Goal: Information Seeking & Learning: Learn about a topic

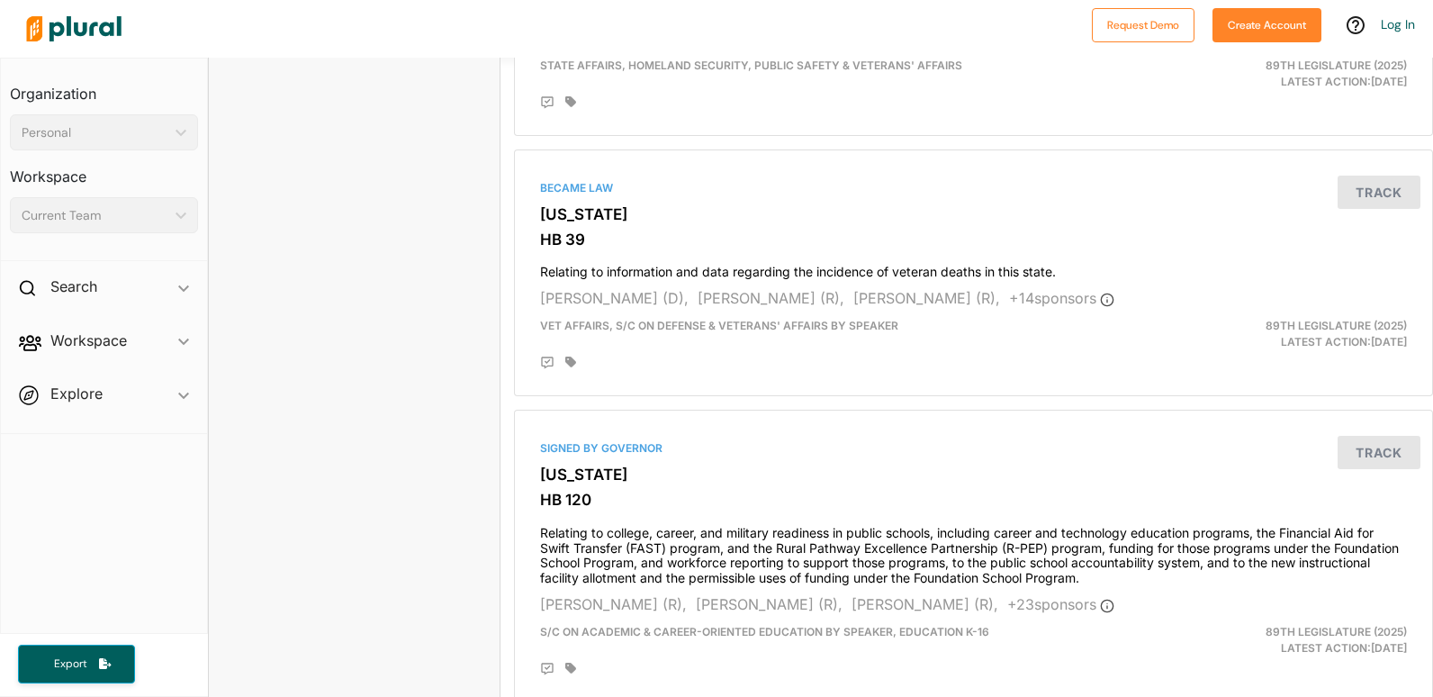
scroll to position [3322, 0]
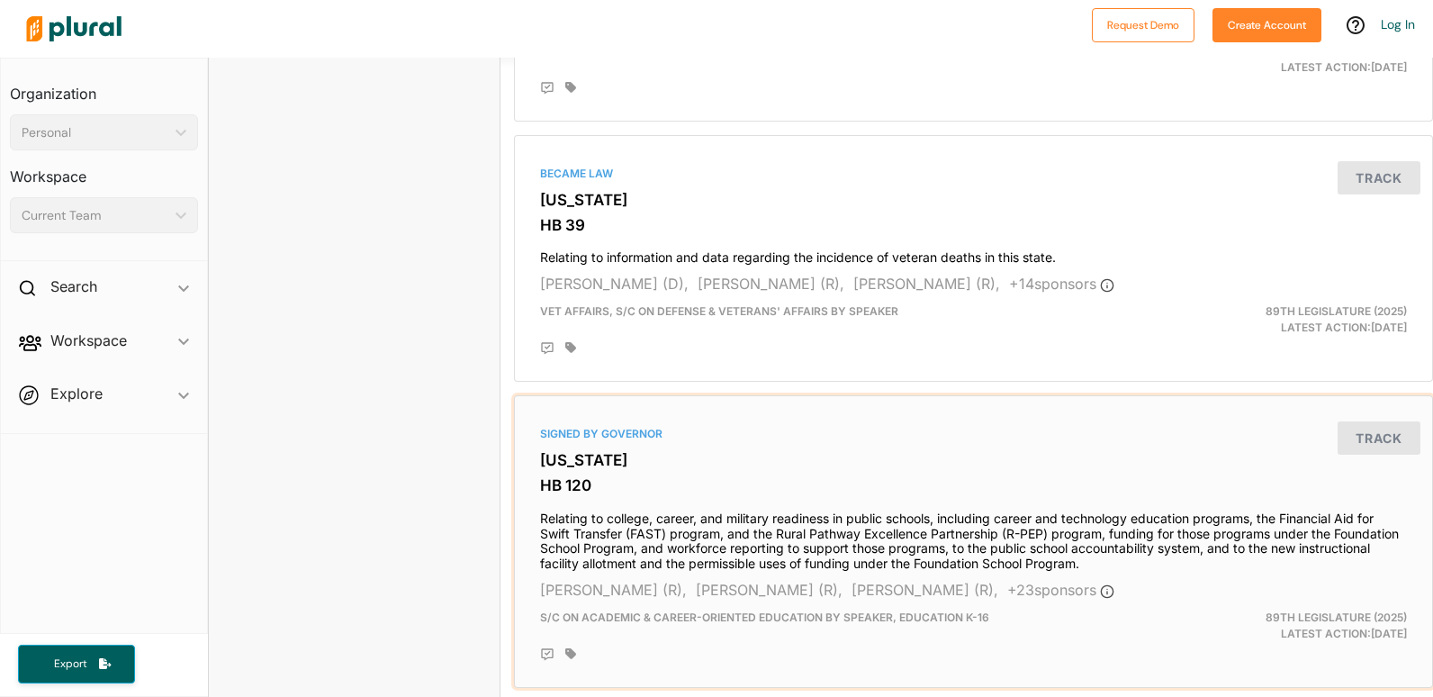
click at [1271, 589] on div "Keith Bell (R), Brad Buckley (R), Trent Ashby (R), + 23 sponsor s" at bounding box center [973, 590] width 867 height 22
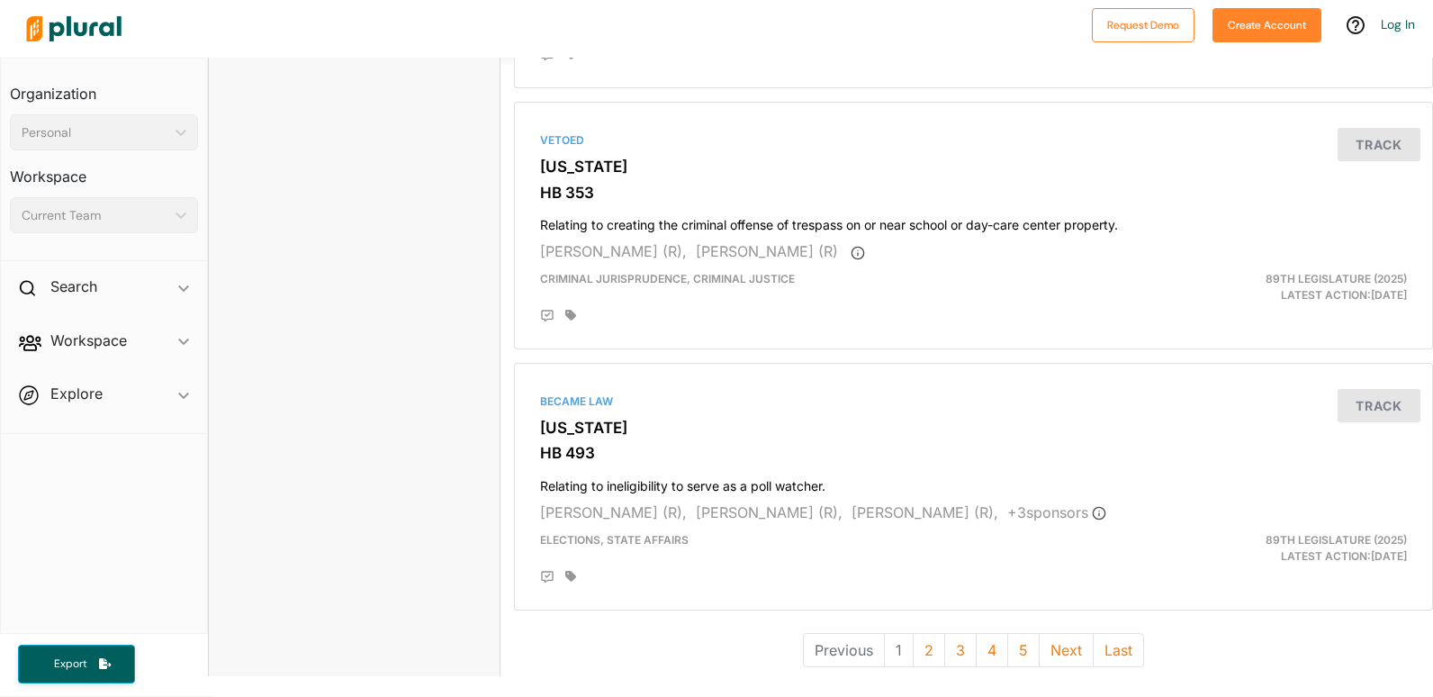
scroll to position [5008, 0]
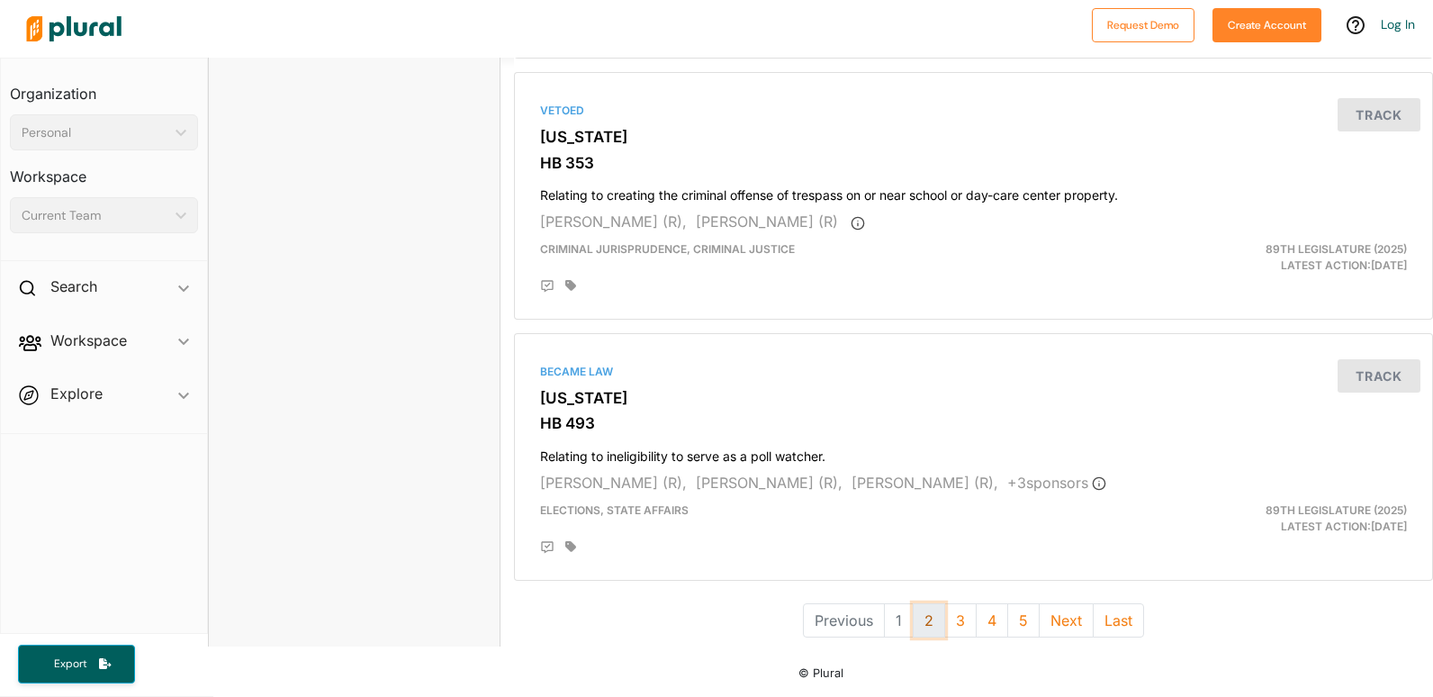
click at [932, 606] on button "2" at bounding box center [929, 620] width 32 height 34
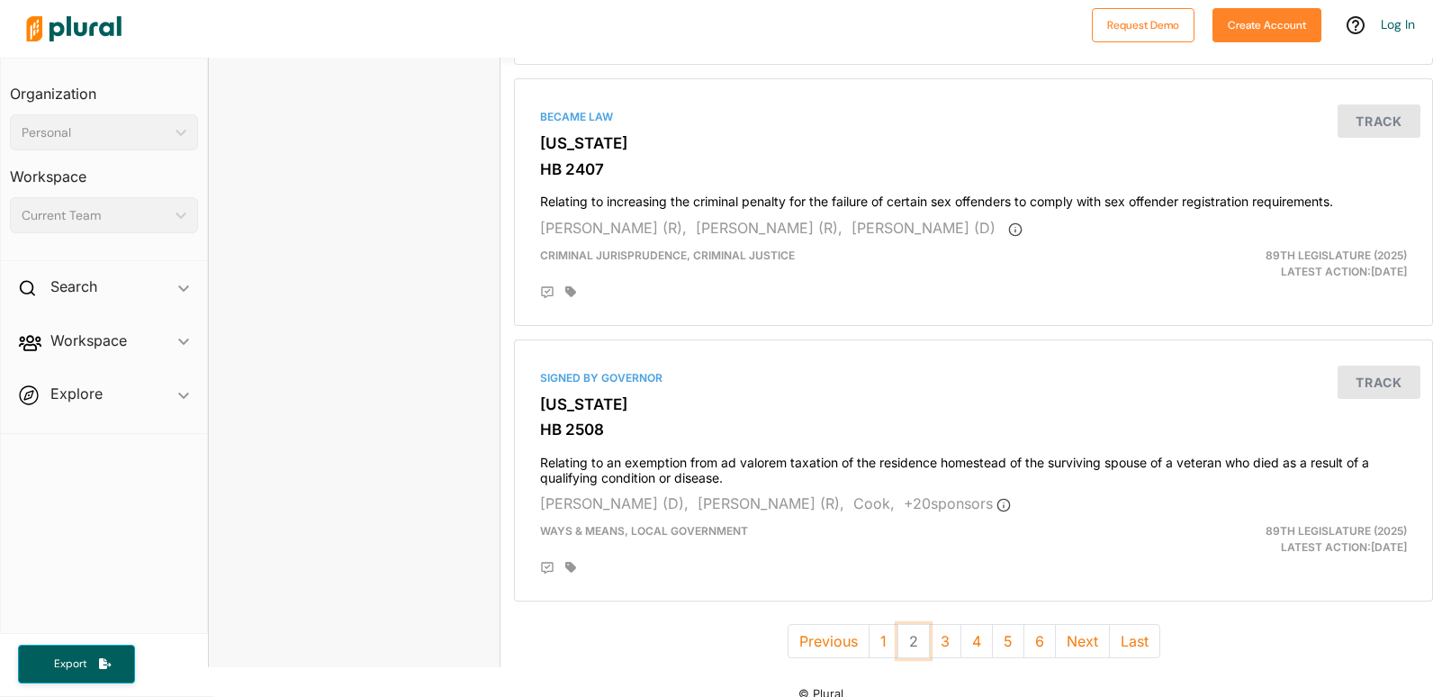
scroll to position [4926, 0]
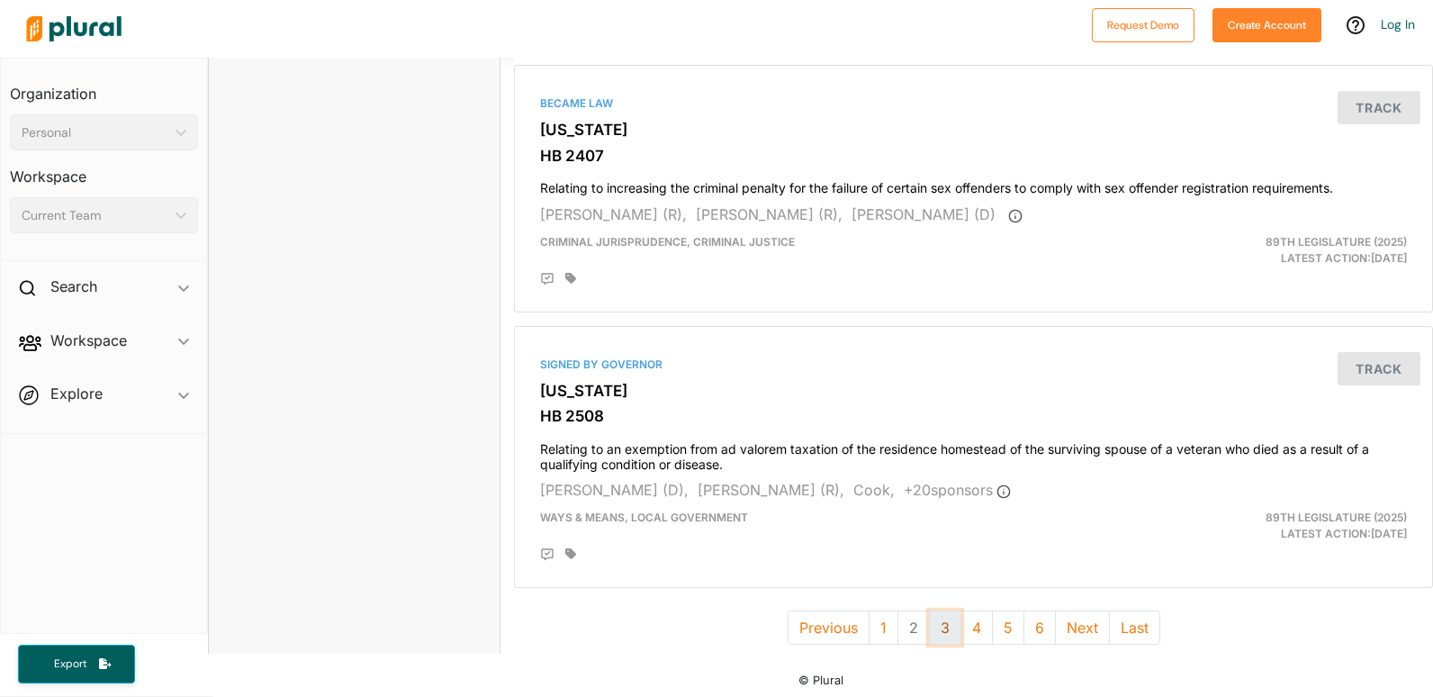
click at [934, 633] on button "3" at bounding box center [945, 627] width 32 height 34
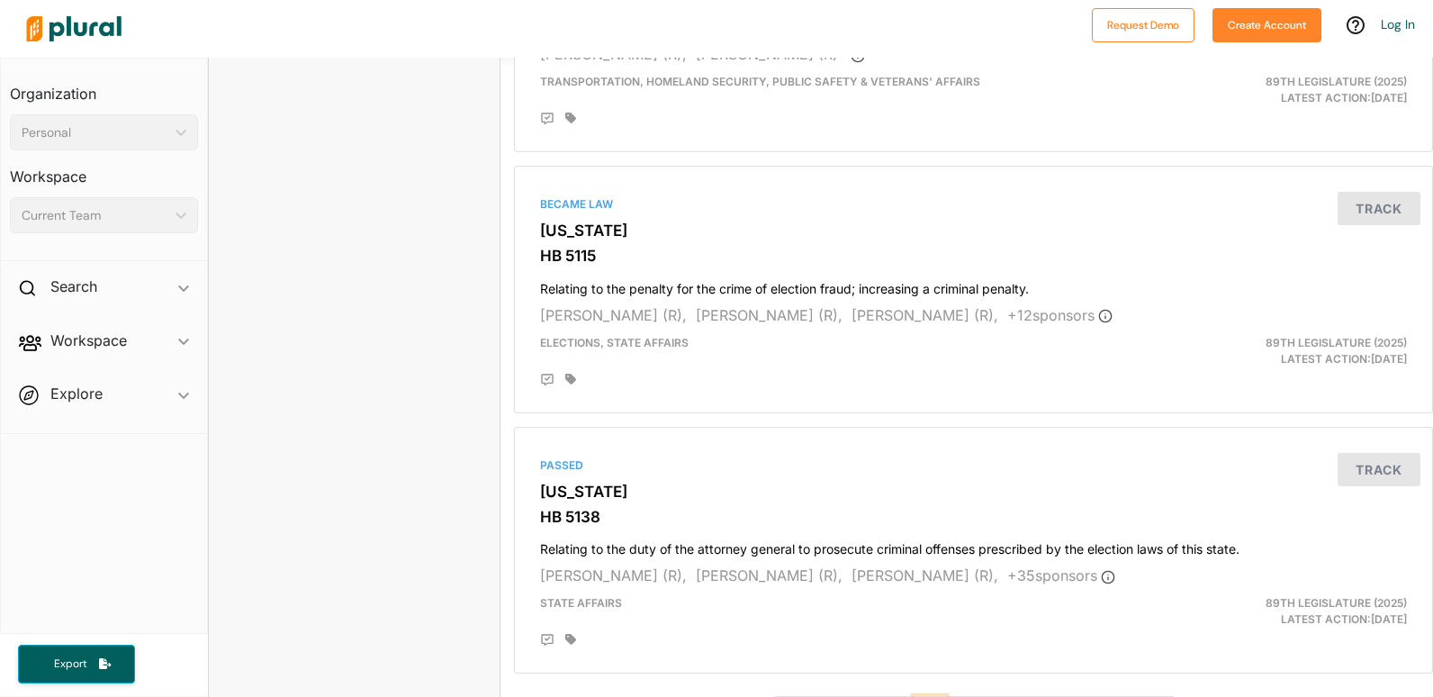
scroll to position [4871, 0]
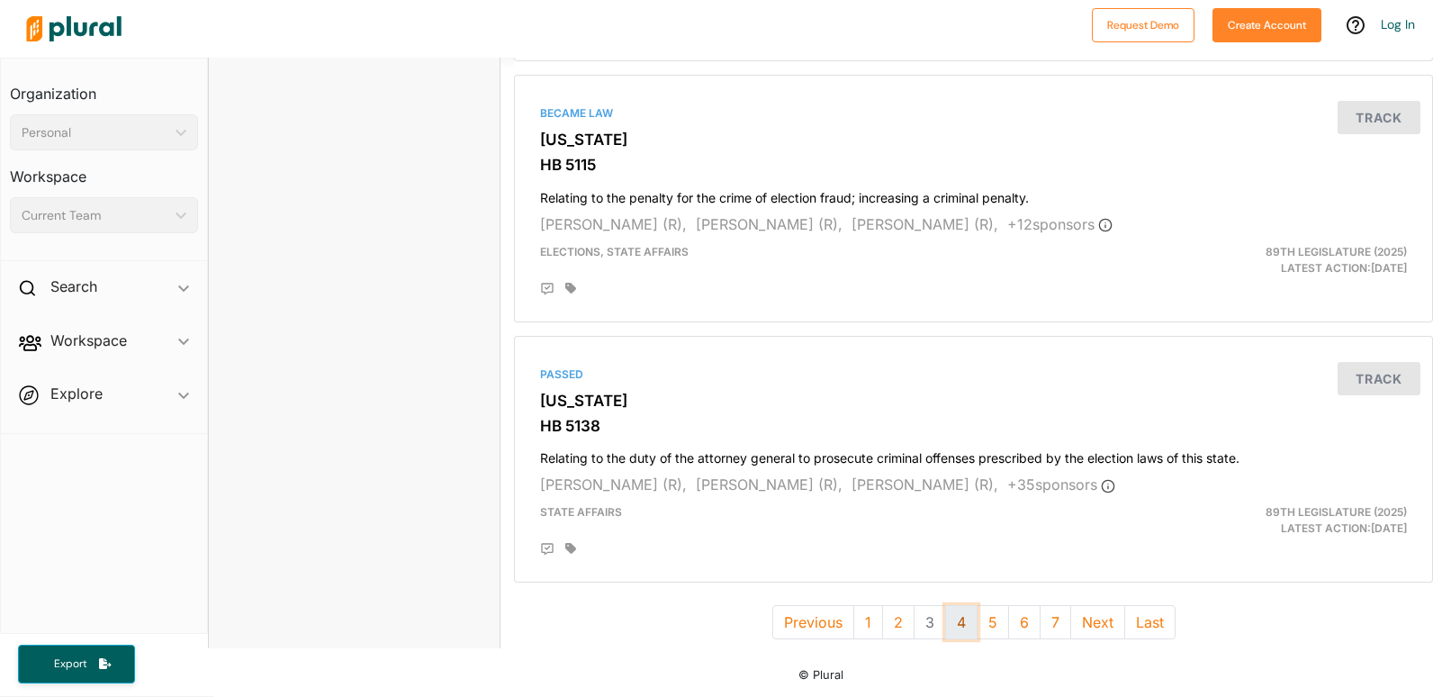
click at [959, 605] on button "4" at bounding box center [961, 622] width 32 height 34
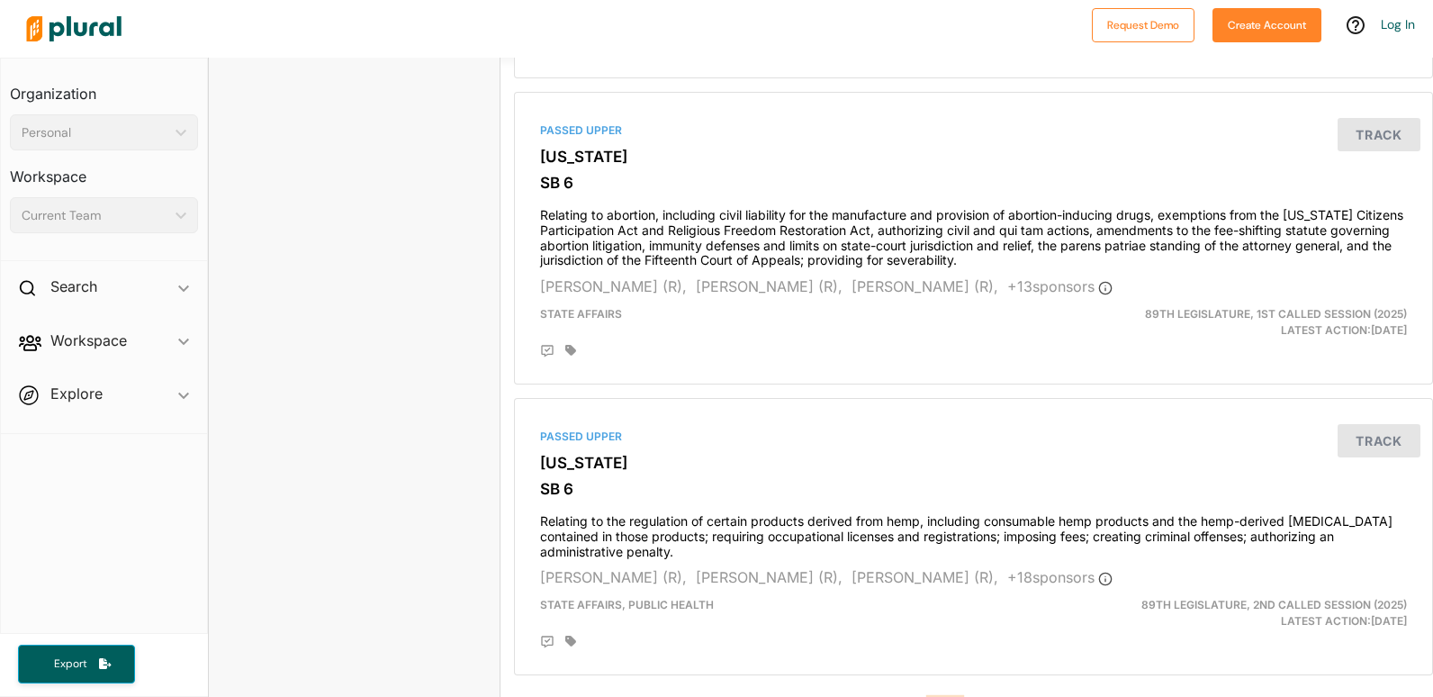
scroll to position [5053, 0]
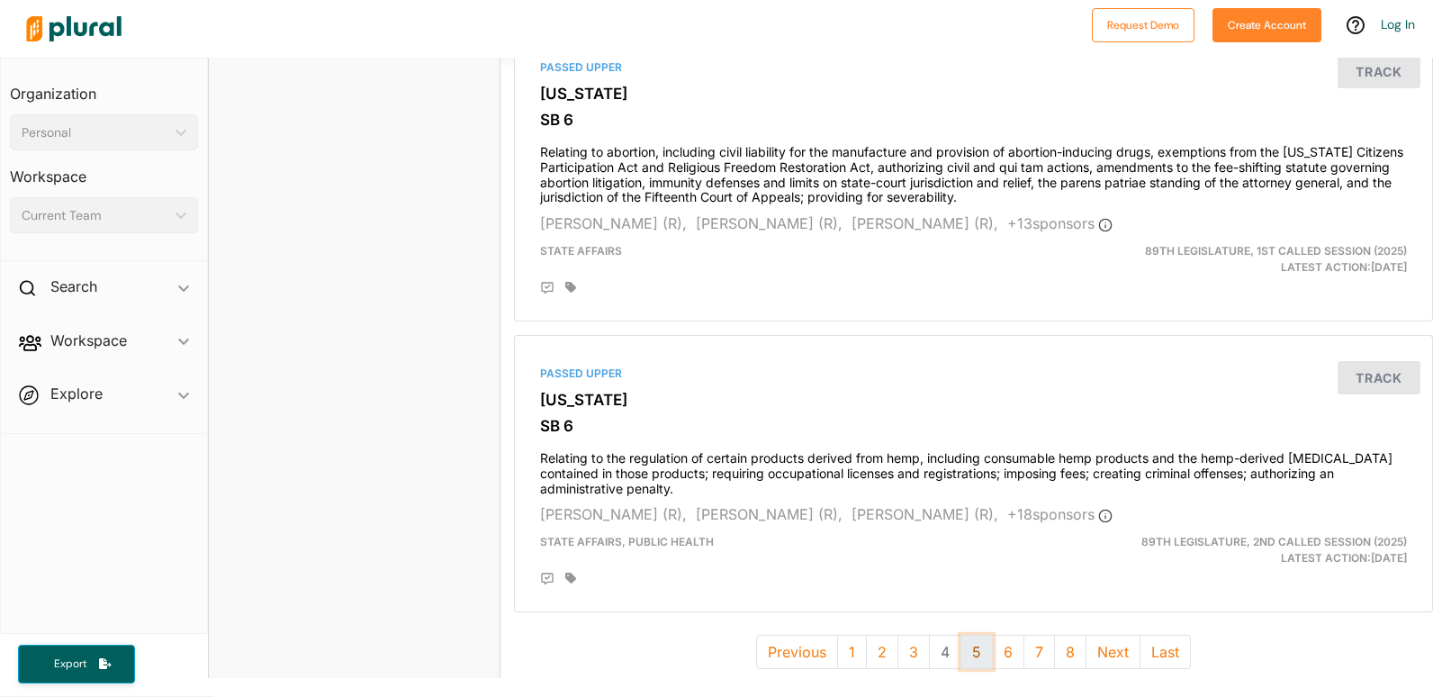
click at [979, 635] on button "5" at bounding box center [977, 652] width 32 height 34
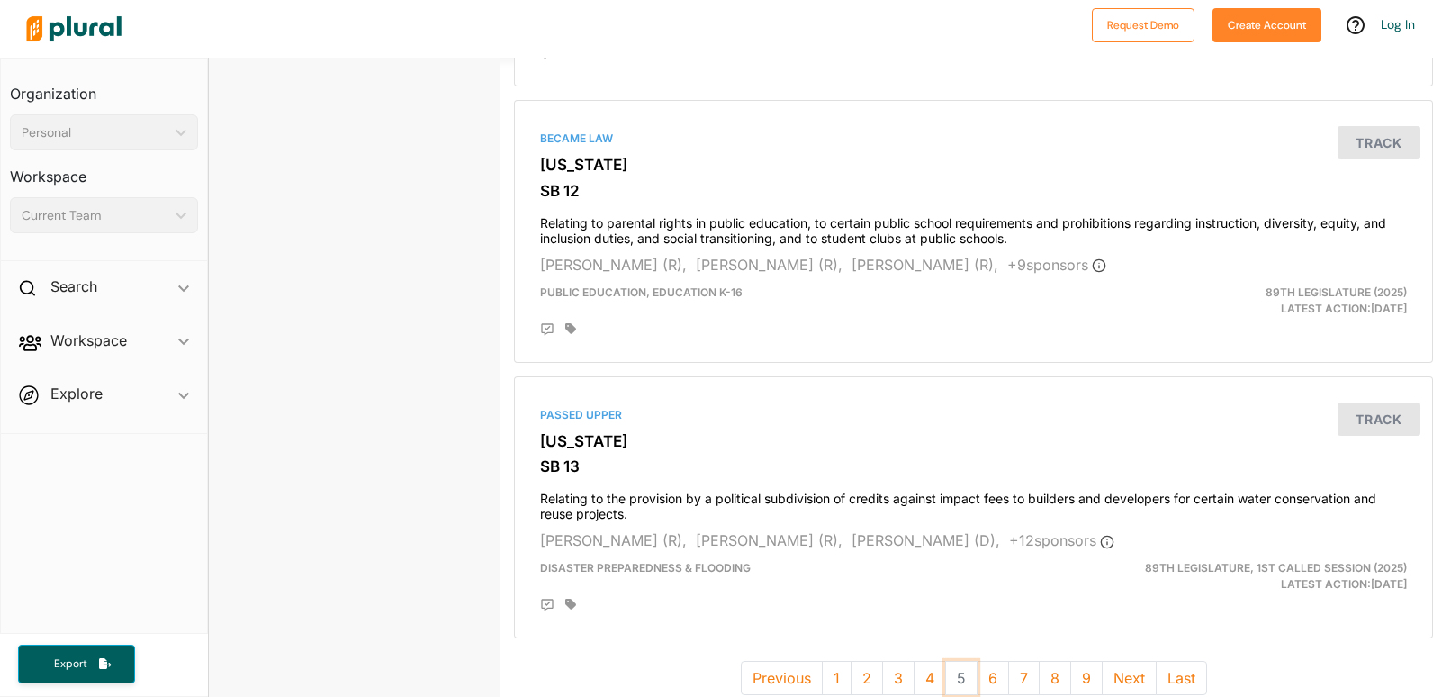
scroll to position [5053, 0]
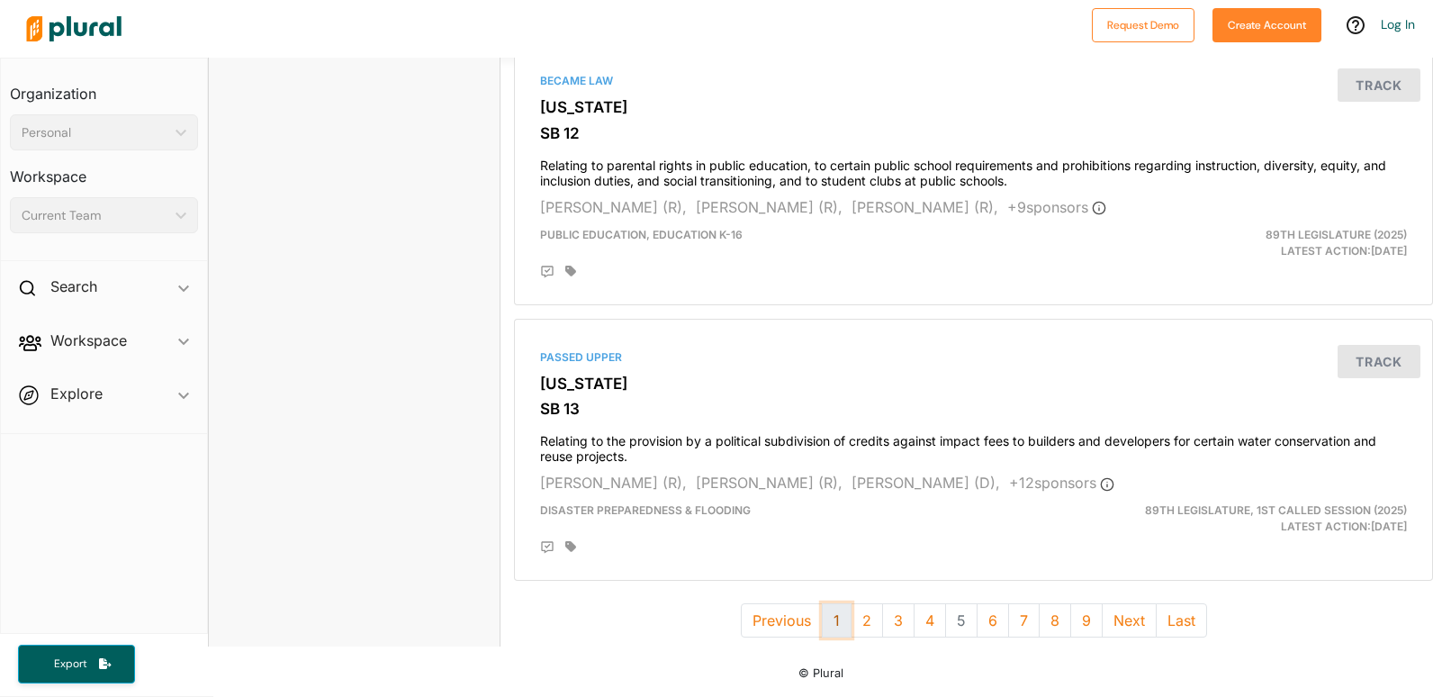
click at [827, 605] on button "1" at bounding box center [837, 620] width 30 height 34
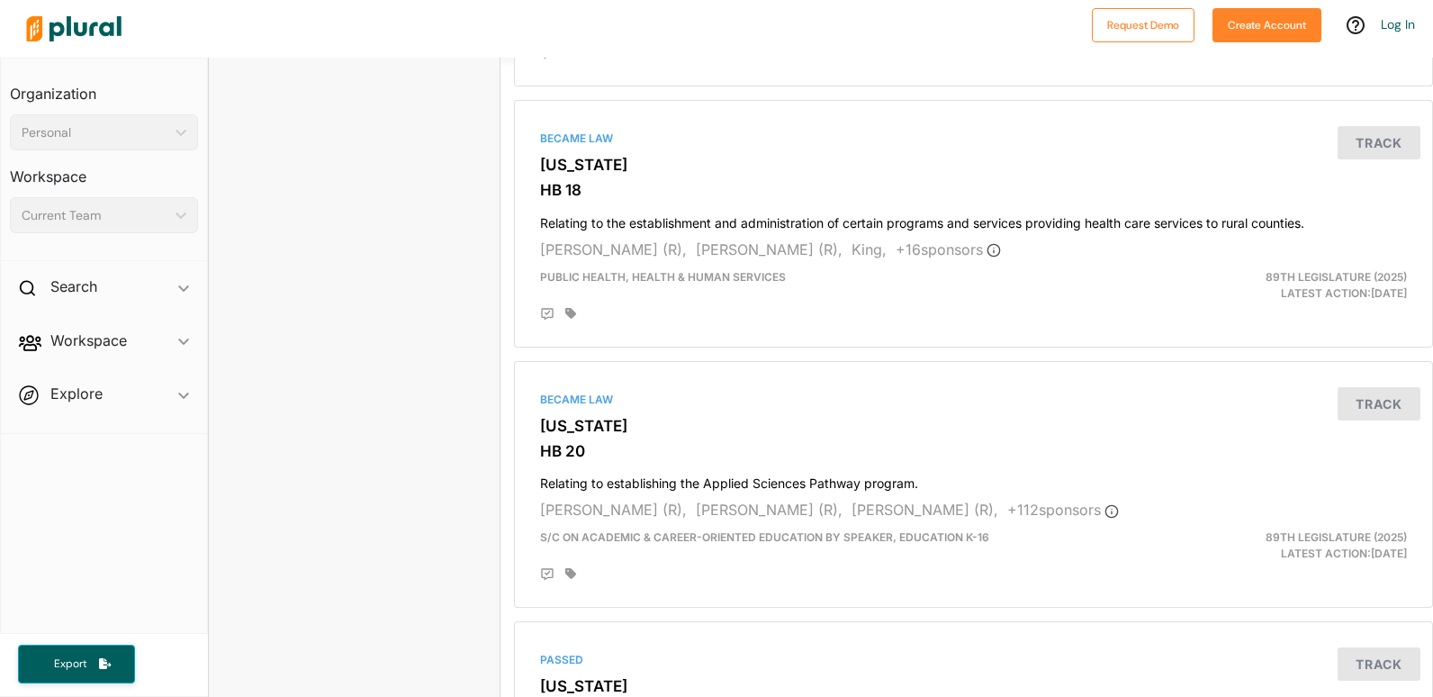
scroll to position [1793, 0]
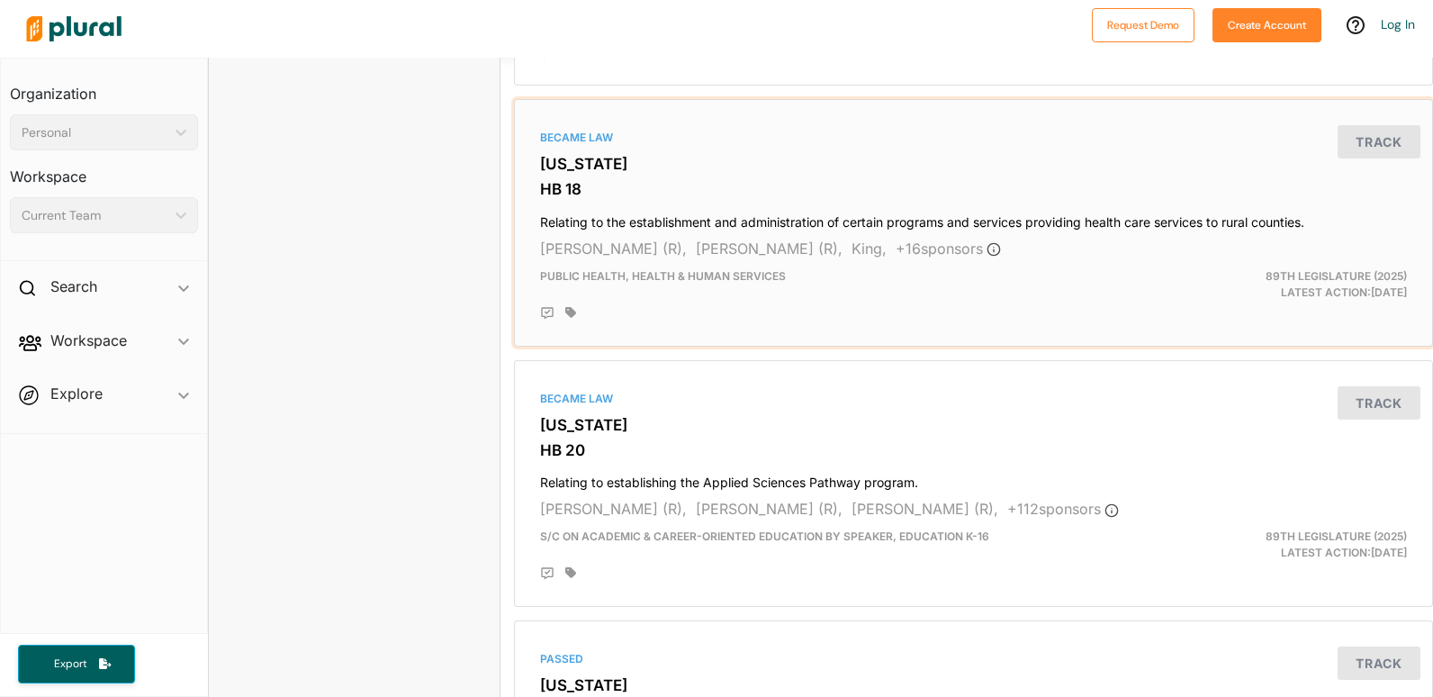
click at [637, 220] on h4 "Relating to the establishment and administration of certain programs and servic…" at bounding box center [973, 218] width 867 height 24
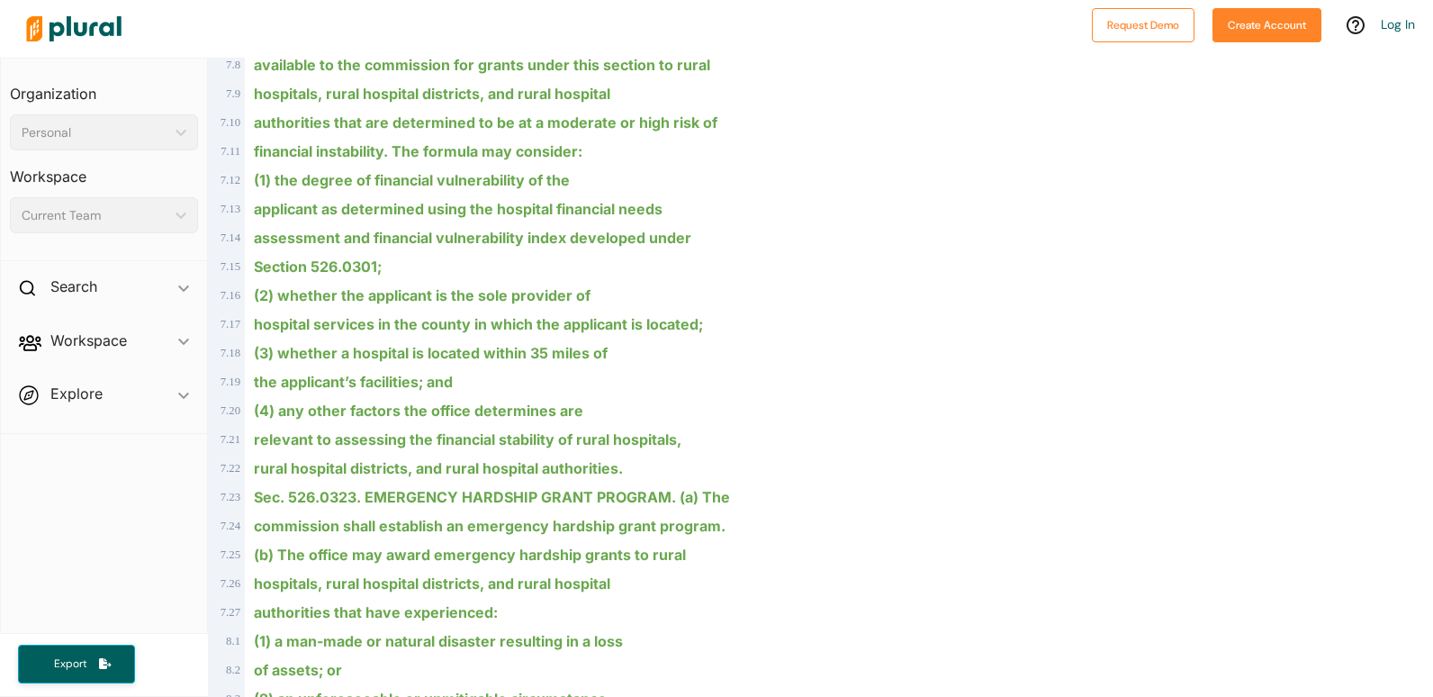
scroll to position [5008, 0]
